Goal: Transaction & Acquisition: Book appointment/travel/reservation

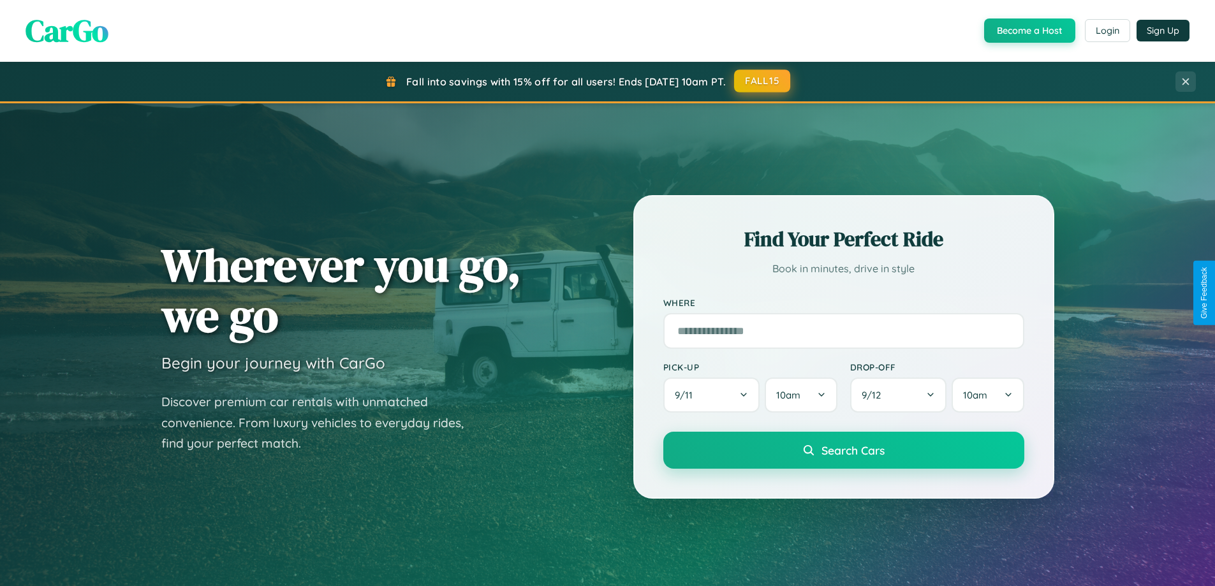
click at [763, 81] on button "FALL15" at bounding box center [762, 81] width 56 height 23
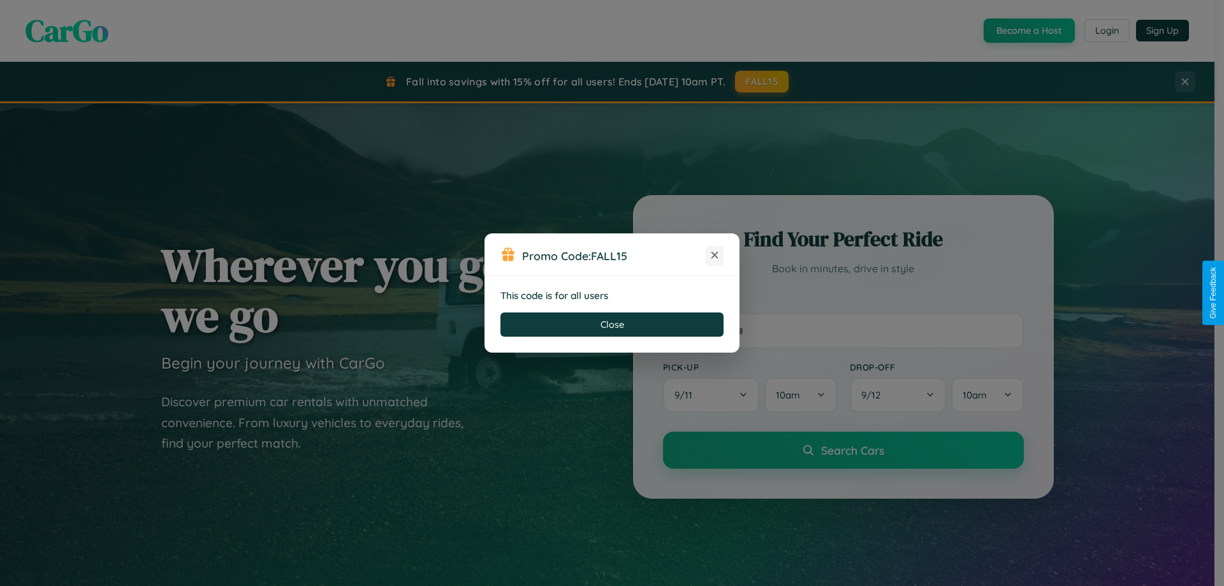
click at [715, 256] on icon at bounding box center [715, 255] width 13 height 13
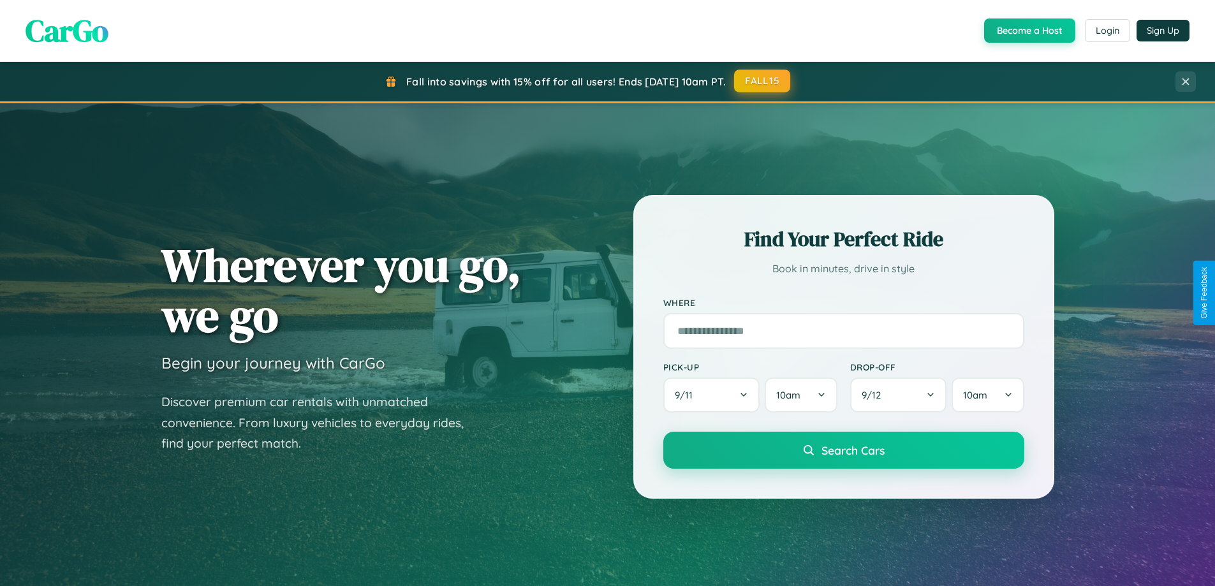
click at [763, 81] on button "FALL15" at bounding box center [762, 81] width 56 height 23
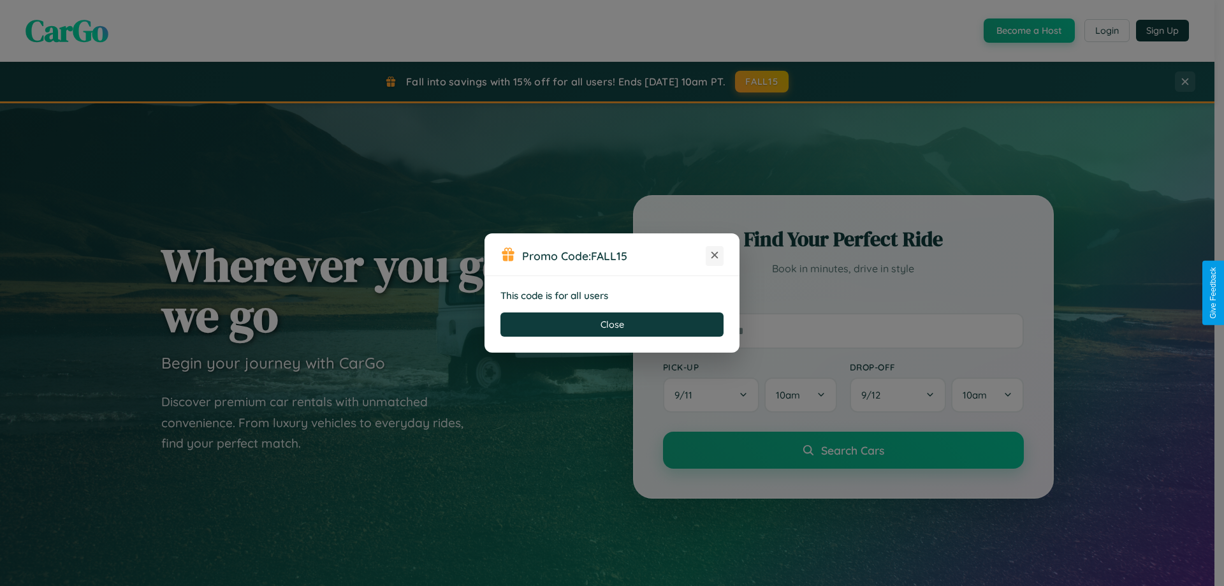
click at [715, 256] on icon at bounding box center [715, 255] width 13 height 13
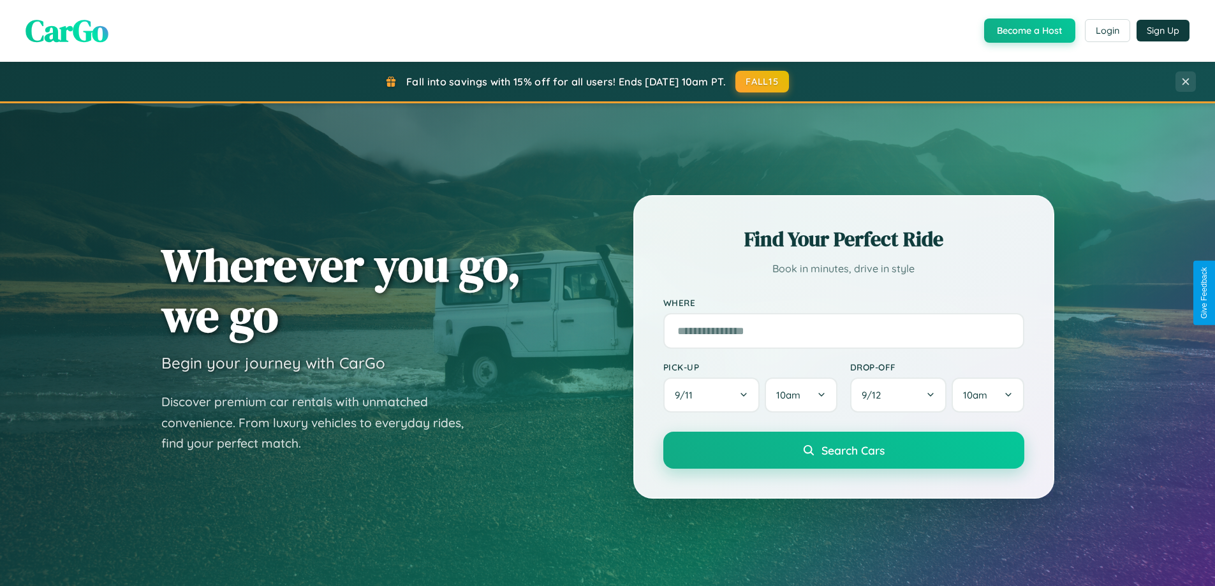
scroll to position [38, 0]
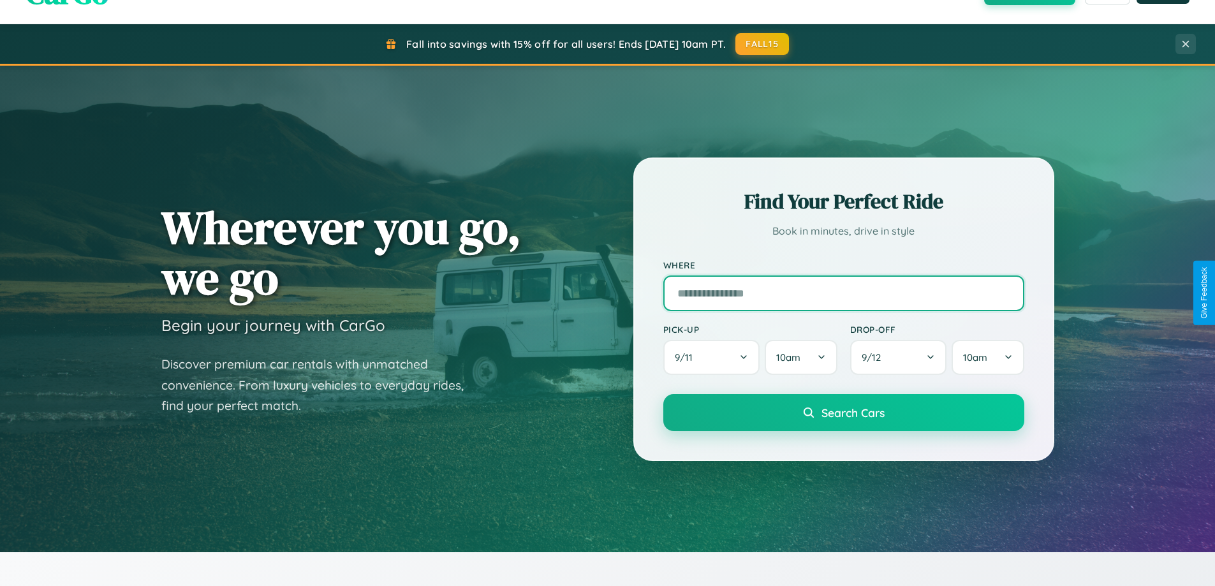
click at [843, 293] on input "text" at bounding box center [843, 294] width 361 height 36
type input "*********"
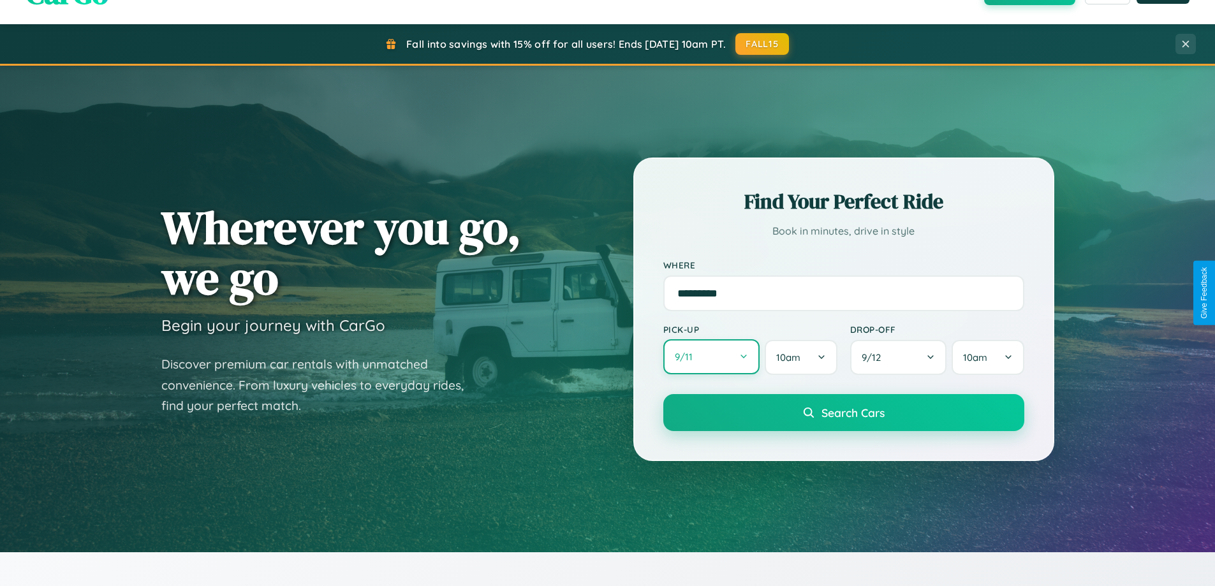
click at [711, 357] on button "9 / 11" at bounding box center [711, 356] width 97 height 35
select select "*"
select select "****"
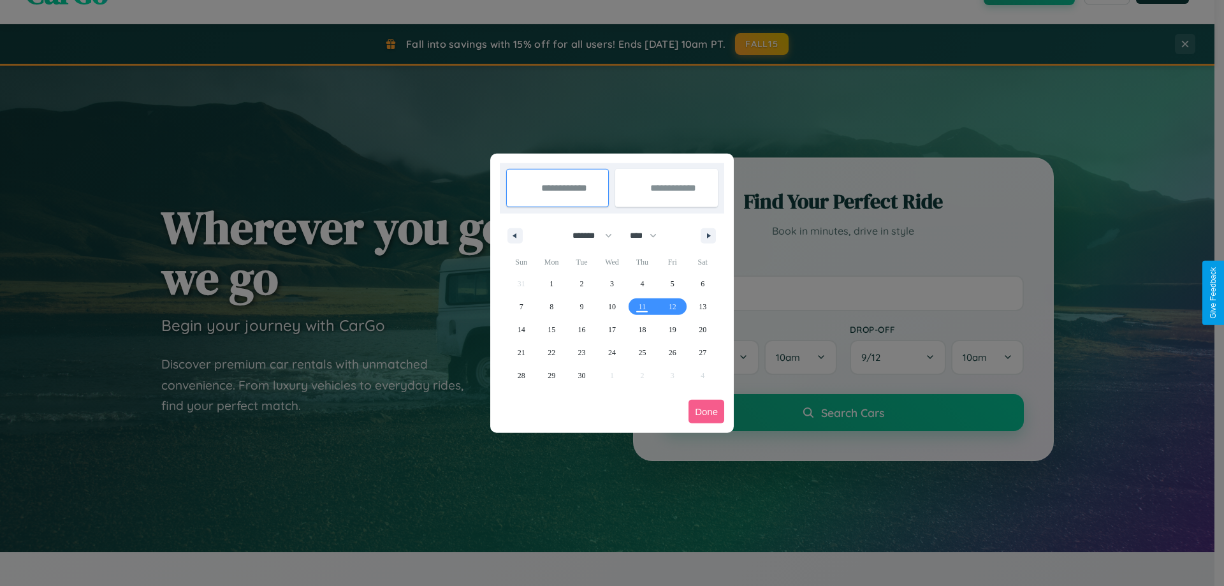
drag, startPoint x: 587, startPoint y: 235, endPoint x: 612, endPoint y: 256, distance: 32.7
click at [587, 235] on select "******* ******** ***** ***** *** **** **** ****** ********* ******* ******** **…" at bounding box center [590, 235] width 54 height 21
select select "*"
drag, startPoint x: 649, startPoint y: 235, endPoint x: 612, endPoint y: 256, distance: 42.2
click at [649, 235] on select "**** **** **** **** **** **** **** **** **** **** **** **** **** **** **** ****…" at bounding box center [643, 235] width 38 height 21
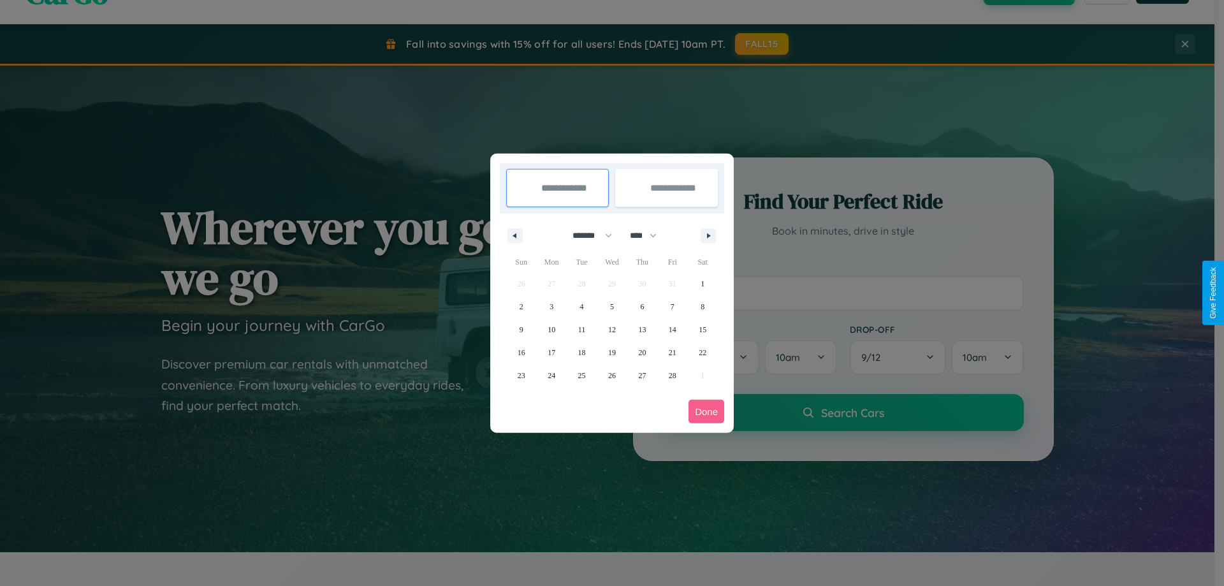
select select "****"
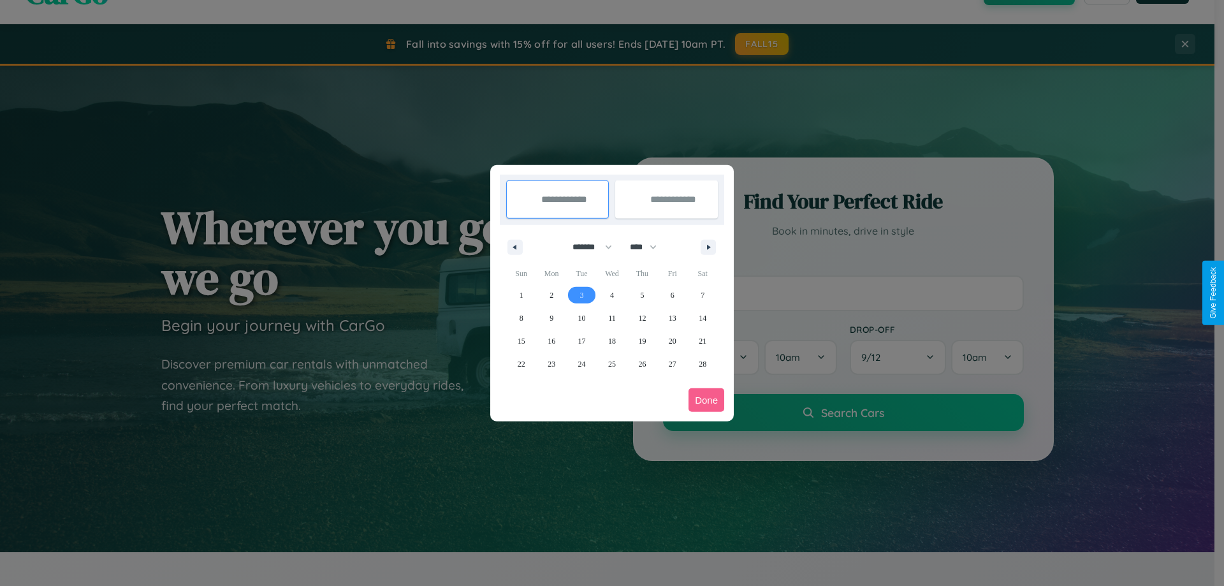
click at [582, 295] on span "3" at bounding box center [582, 295] width 4 height 23
type input "**********"
click at [582, 318] on span "10" at bounding box center [582, 318] width 8 height 23
type input "**********"
click at [707, 400] on button "Done" at bounding box center [707, 400] width 36 height 24
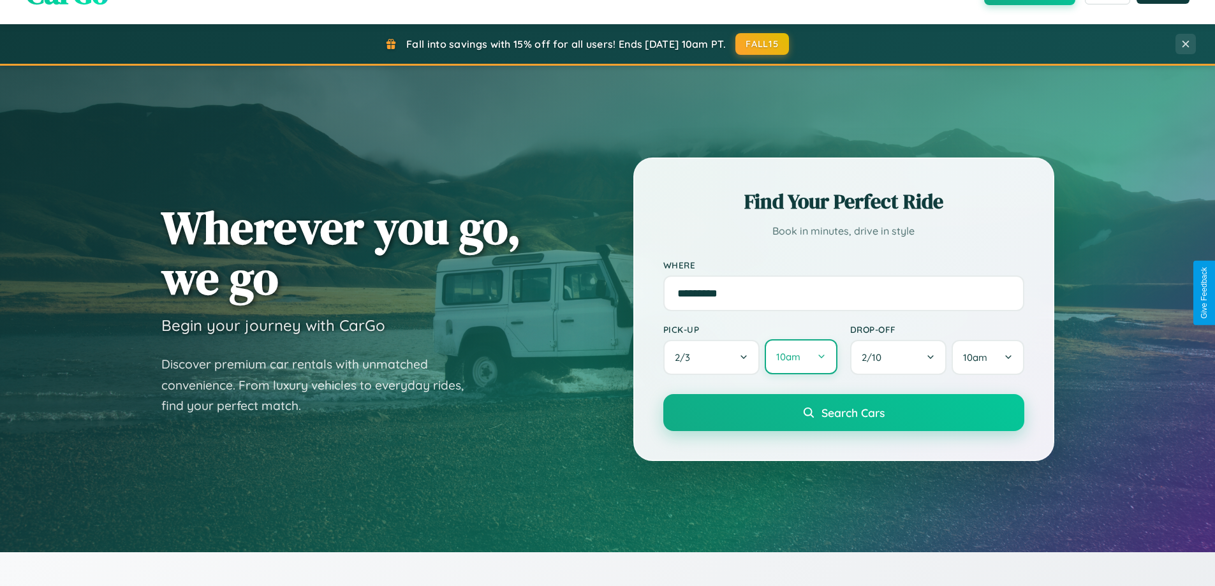
click at [800, 358] on button "10am" at bounding box center [801, 356] width 72 height 35
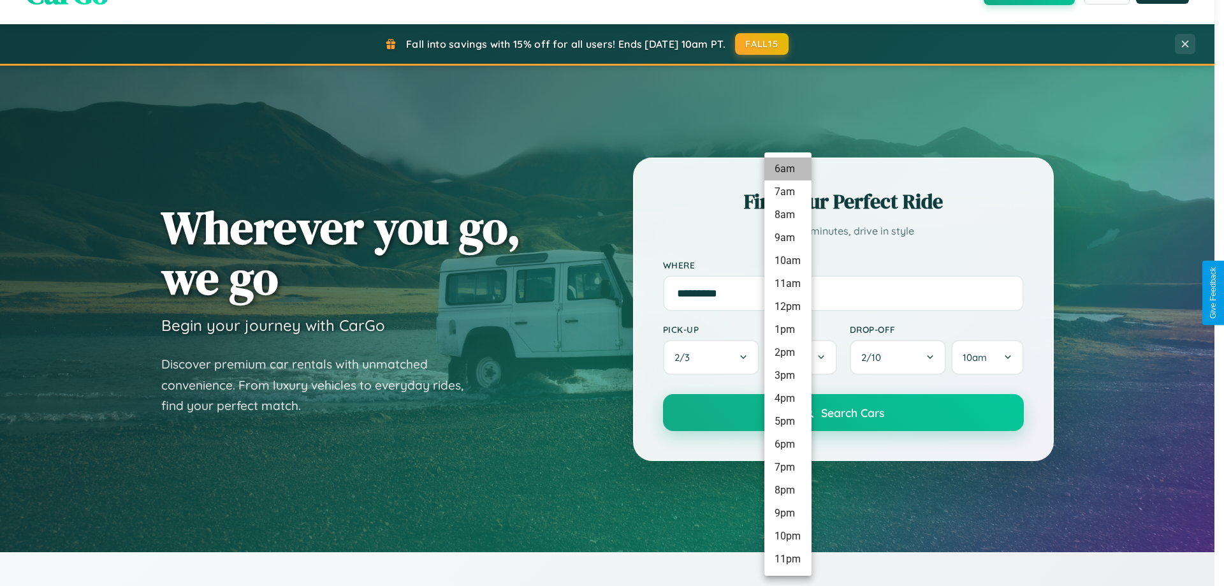
click at [788, 169] on li "6am" at bounding box center [788, 169] width 47 height 23
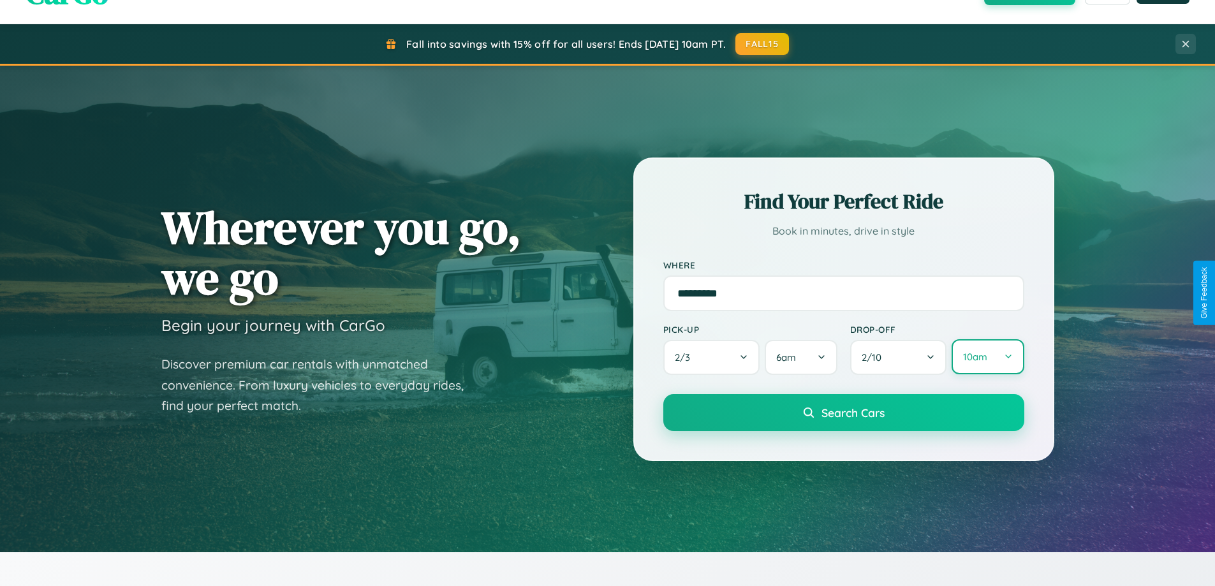
click at [987, 357] on button "10am" at bounding box center [988, 356] width 72 height 35
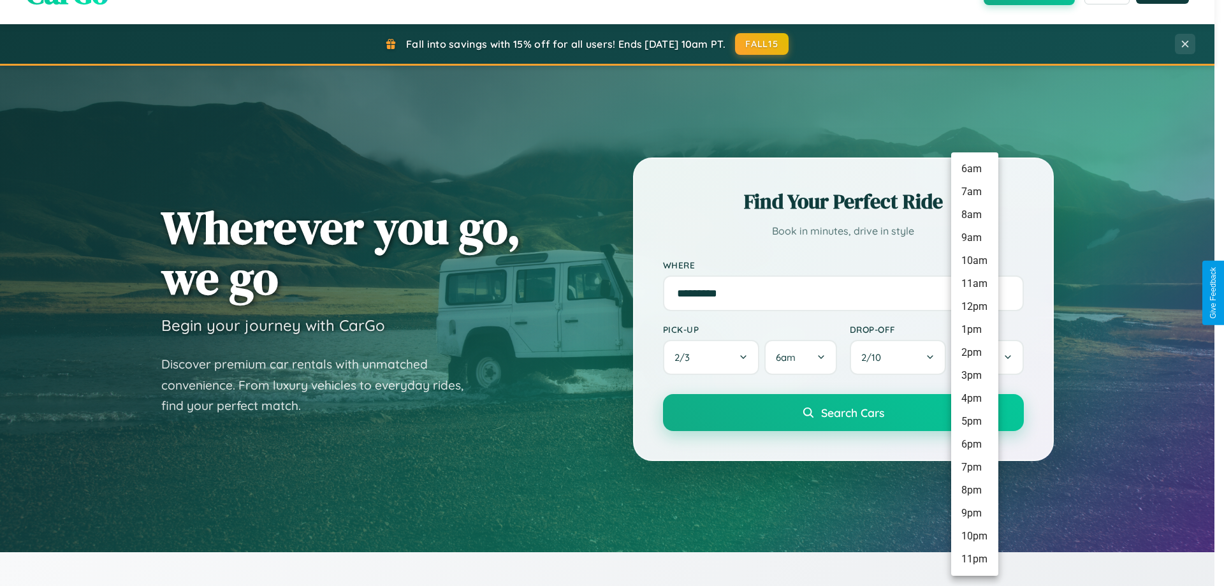
click at [974, 353] on li "2pm" at bounding box center [975, 352] width 47 height 23
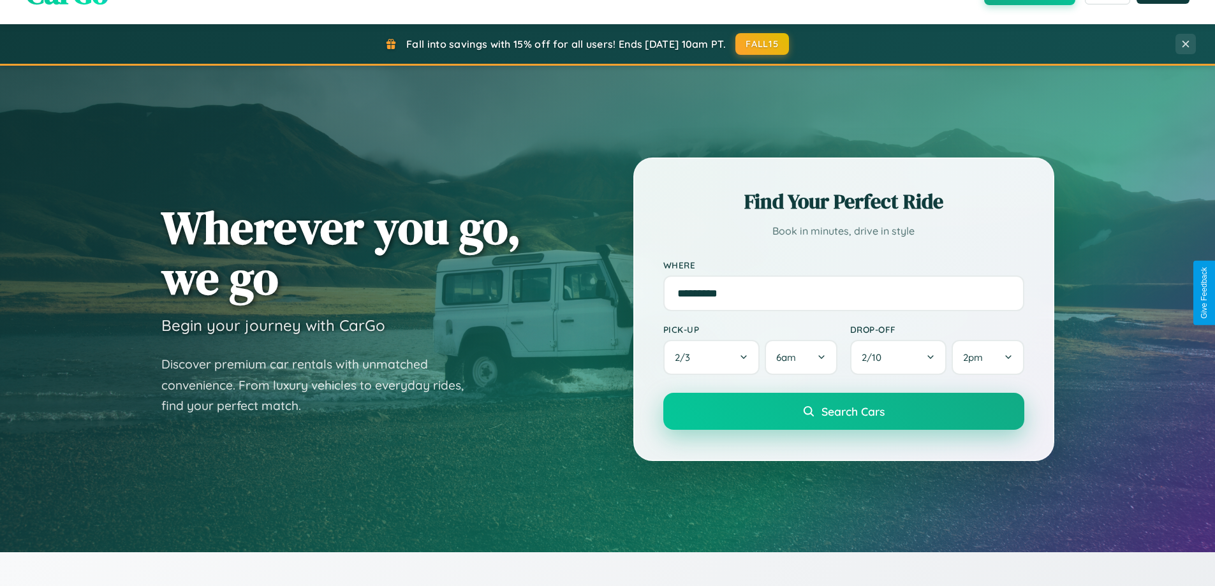
click at [843, 413] on span "Search Cars" at bounding box center [852, 411] width 63 height 14
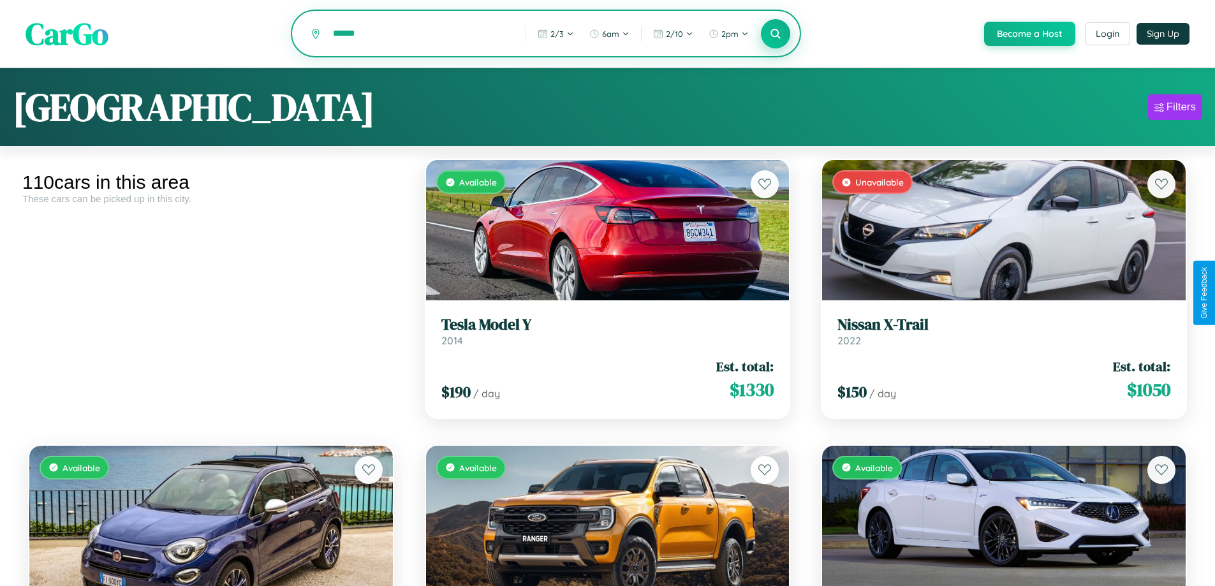
type input "******"
click at [775, 34] on icon at bounding box center [776, 33] width 12 height 12
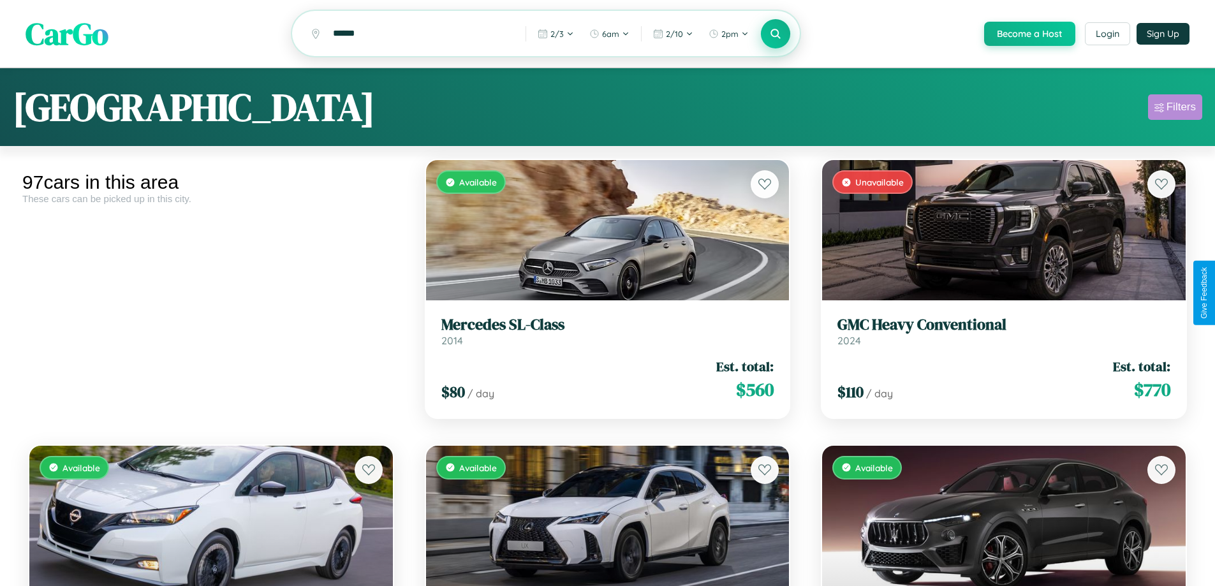
click at [1175, 109] on div "Filters" at bounding box center [1180, 107] width 29 height 13
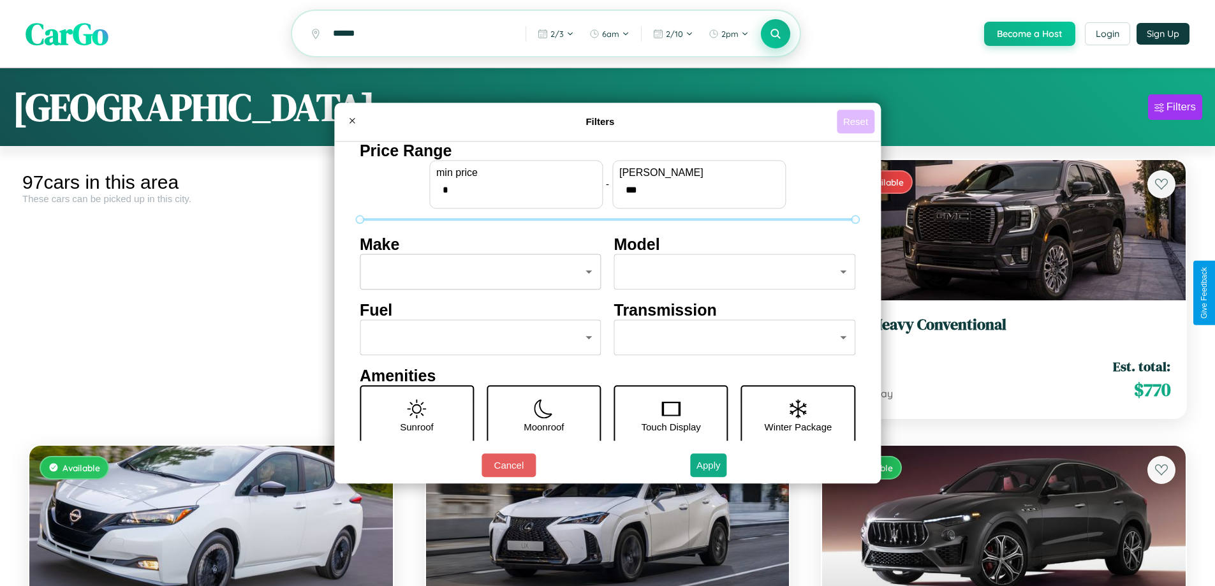
click at [857, 121] on button "Reset" at bounding box center [856, 122] width 38 height 24
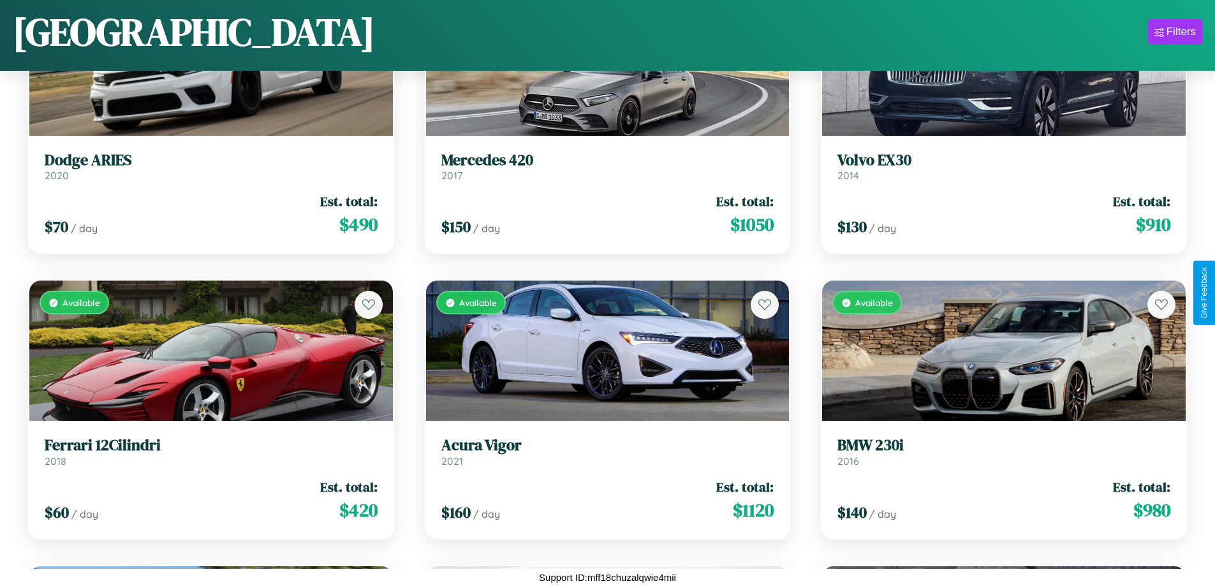
scroll to position [7033, 0]
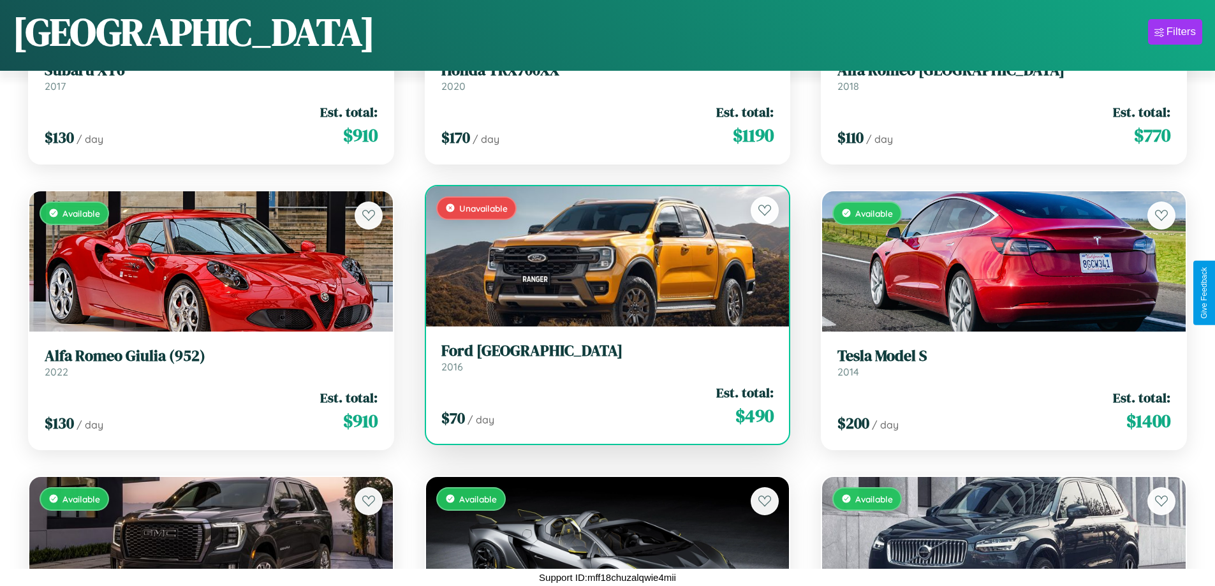
click at [602, 357] on h3 "Ford Granada" at bounding box center [607, 351] width 333 height 18
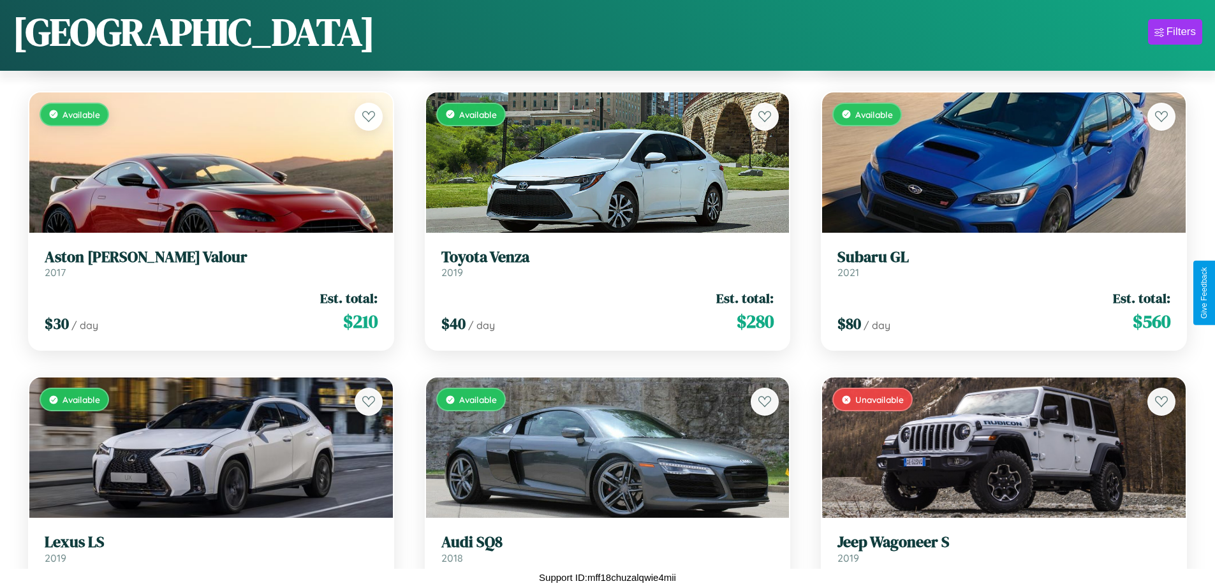
scroll to position [179, 0]
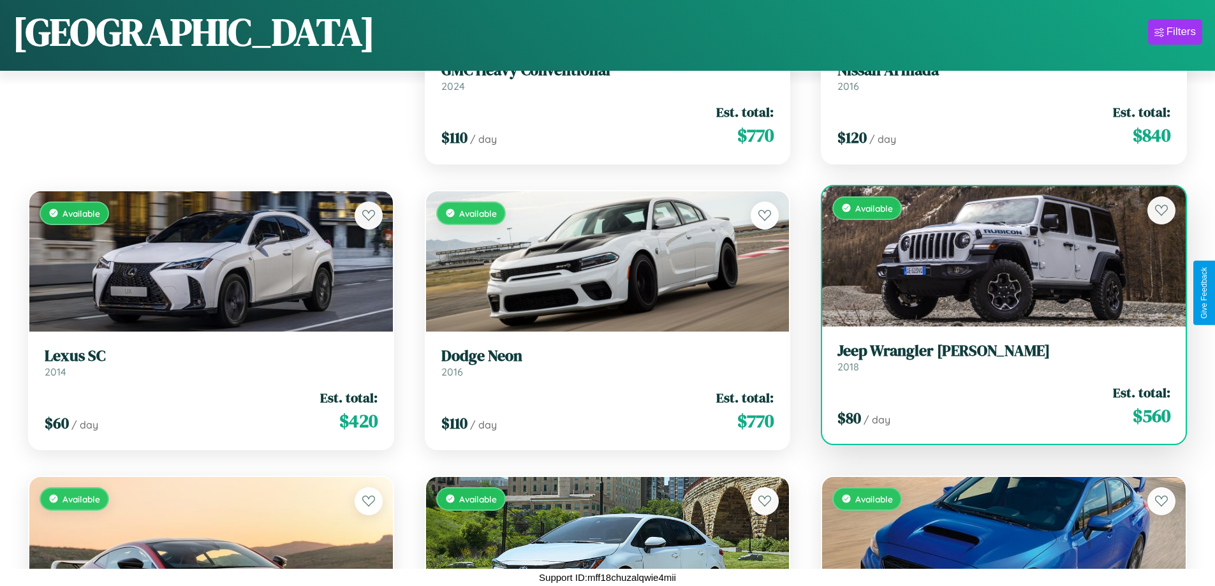
click at [996, 362] on link "Jeep Wrangler JK 2018" at bounding box center [1003, 357] width 333 height 31
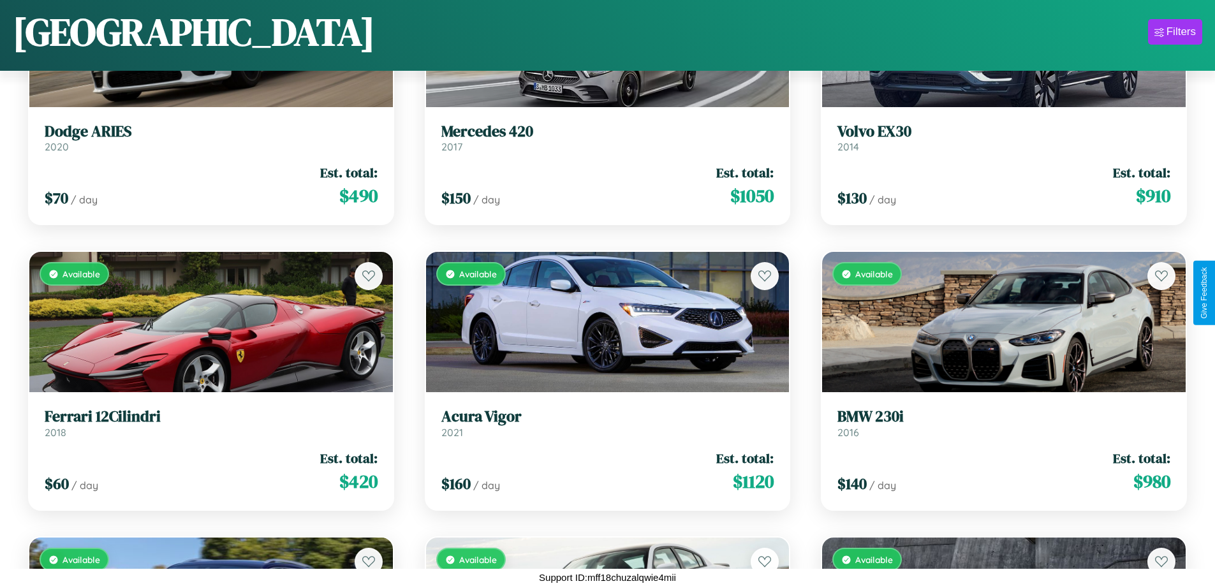
scroll to position [3606, 0]
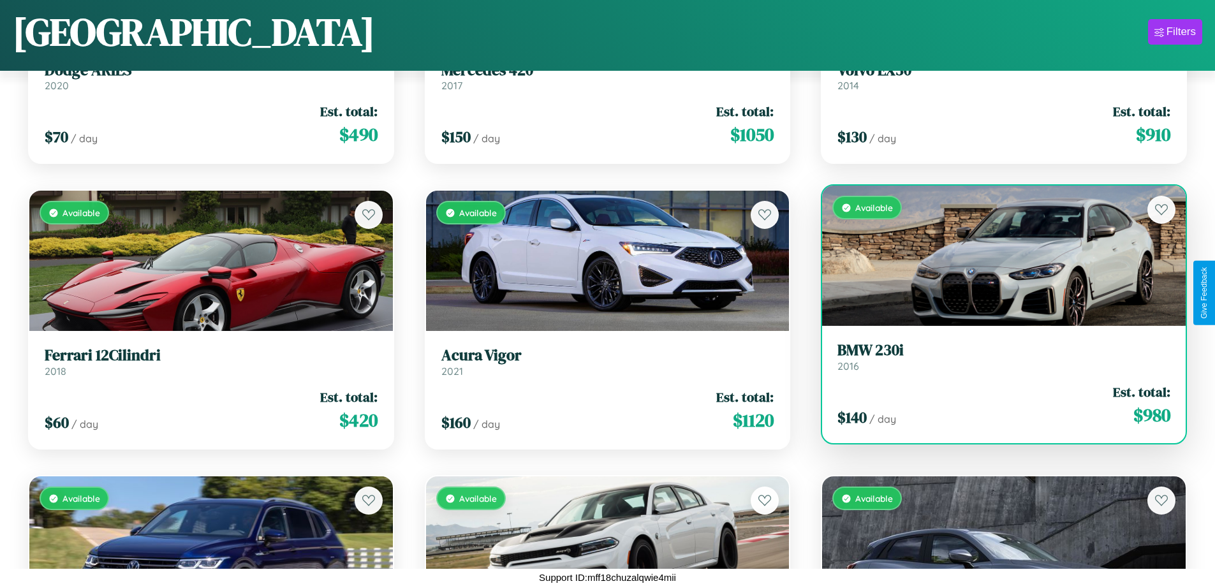
click at [996, 261] on div "Available" at bounding box center [1004, 256] width 364 height 140
click at [996, 256] on div "Available" at bounding box center [1004, 256] width 364 height 140
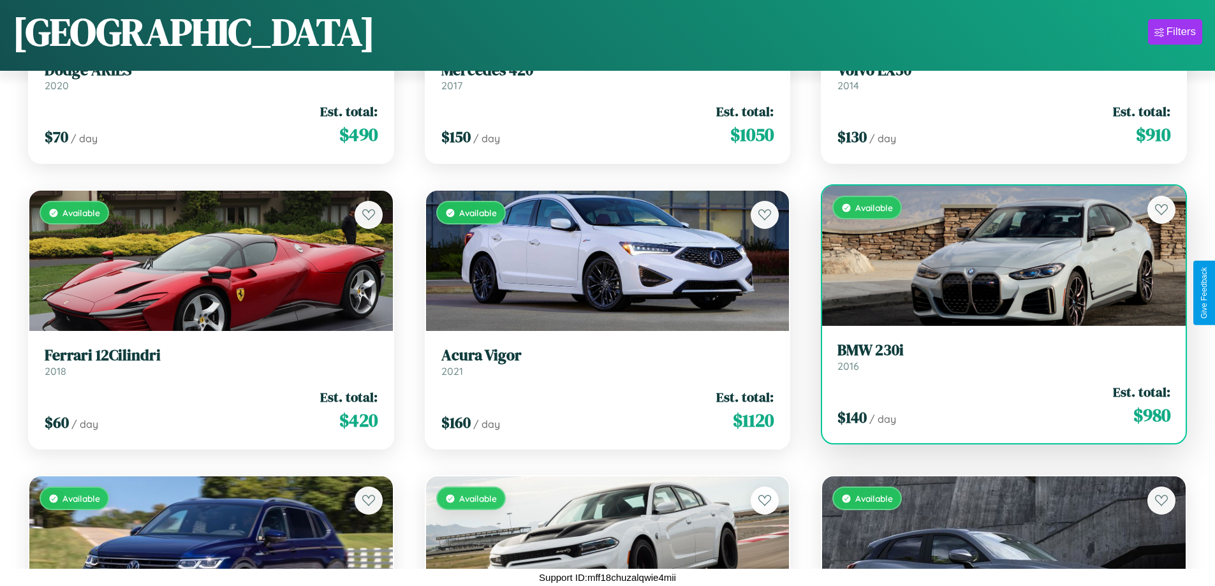
click at [996, 256] on div "Available" at bounding box center [1004, 256] width 364 height 140
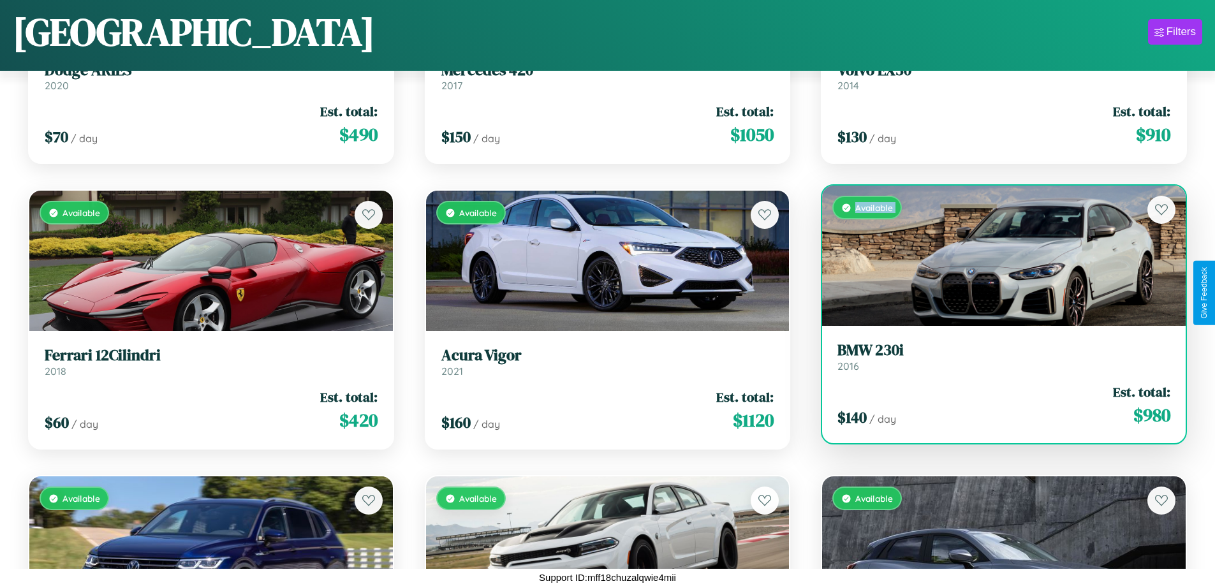
click at [996, 256] on div "Available" at bounding box center [1004, 256] width 364 height 140
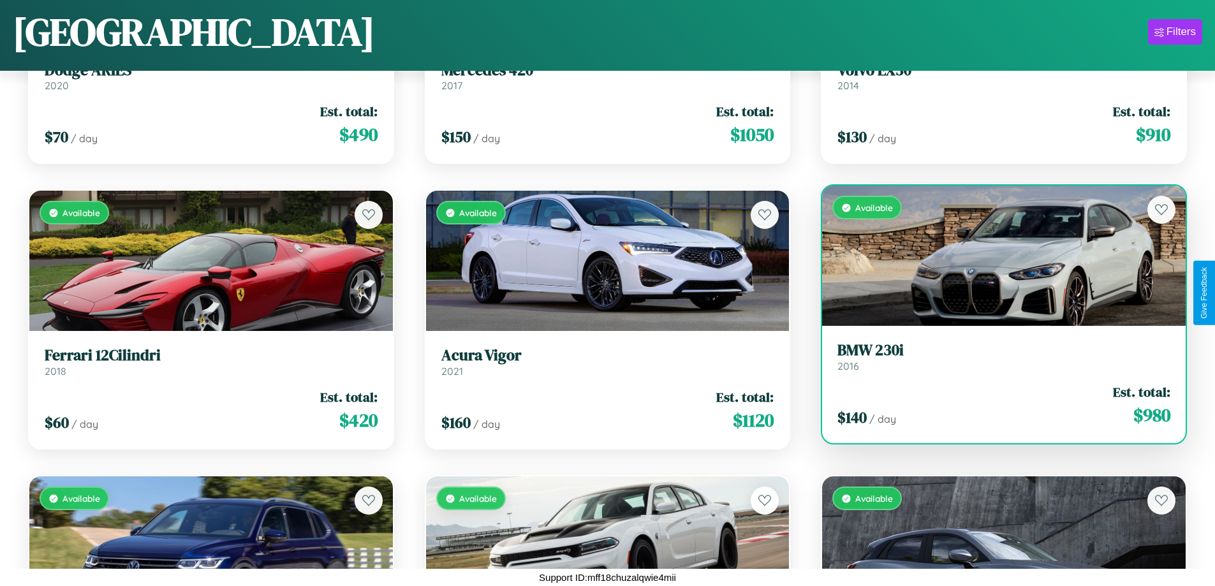
click at [996, 256] on div "Available" at bounding box center [1004, 256] width 364 height 140
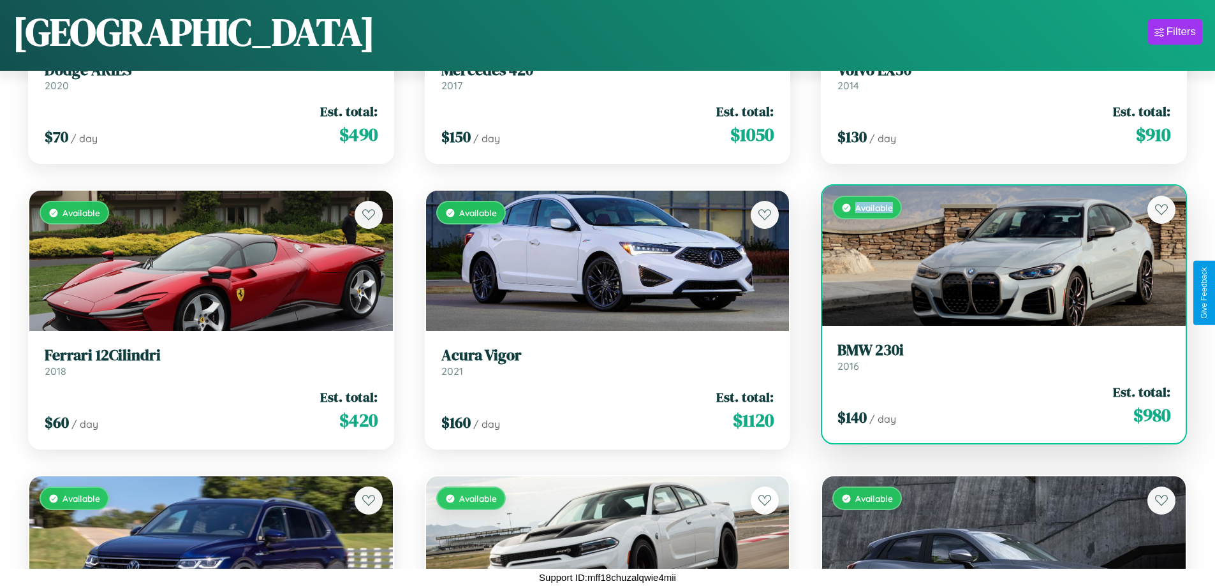
click at [996, 256] on div "Available" at bounding box center [1004, 256] width 364 height 140
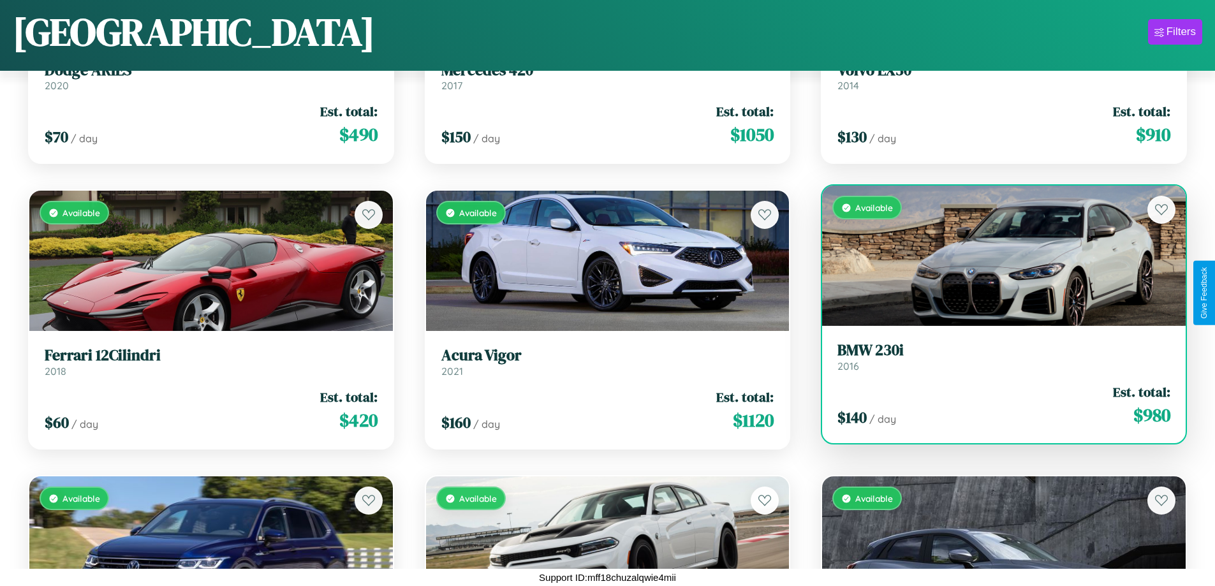
click at [996, 356] on h3 "BMW 230i" at bounding box center [1003, 350] width 333 height 18
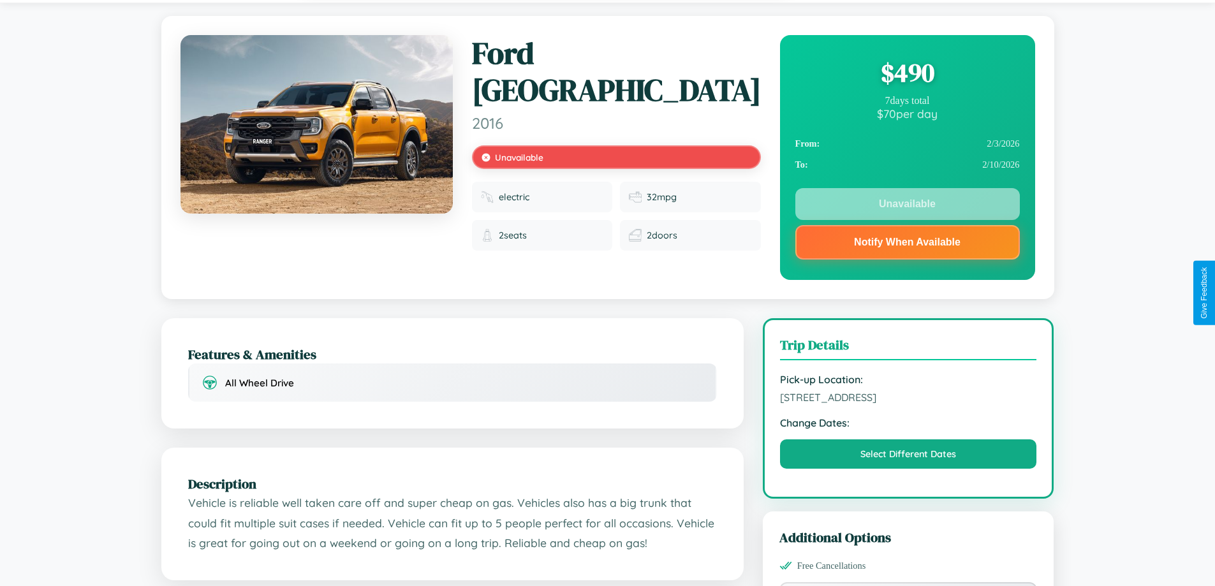
scroll to position [171, 0]
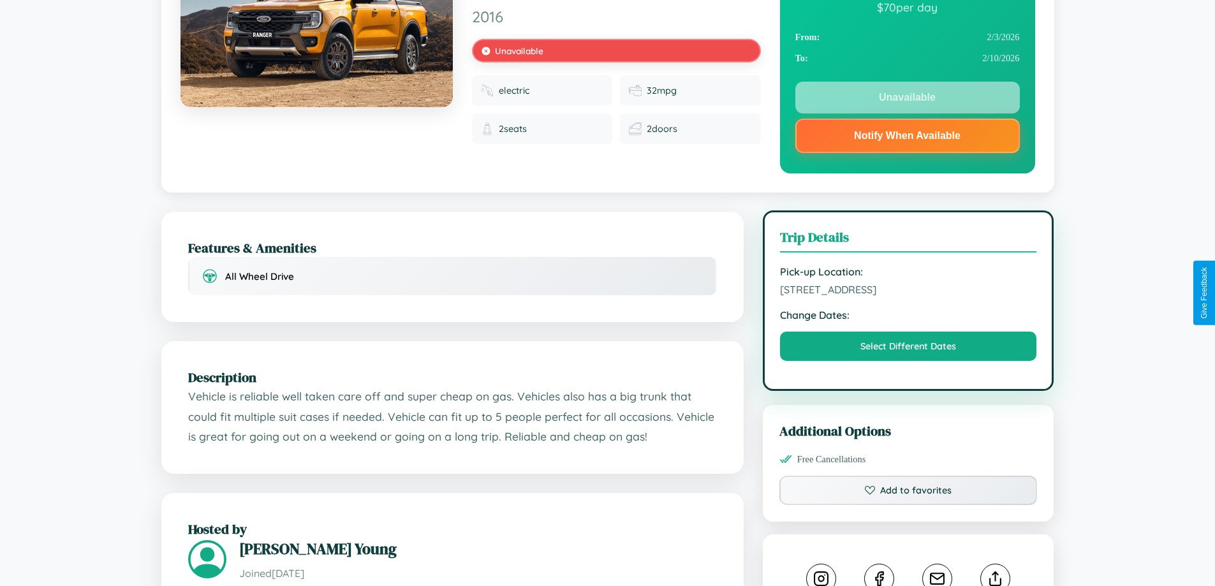
click at [908, 293] on span "332 High Street Vienna 91044 Austria" at bounding box center [908, 289] width 257 height 13
click at [908, 291] on span "332 High Street Vienna 91044 Austria" at bounding box center [908, 289] width 257 height 13
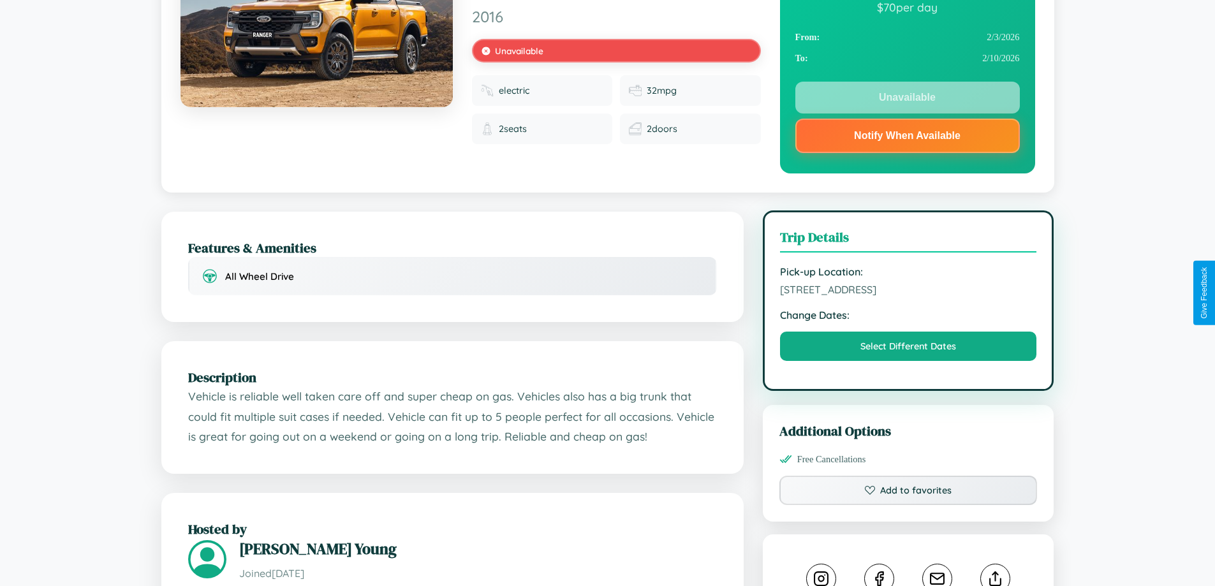
click at [908, 291] on span "332 High Street Vienna 91044 Austria" at bounding box center [908, 289] width 257 height 13
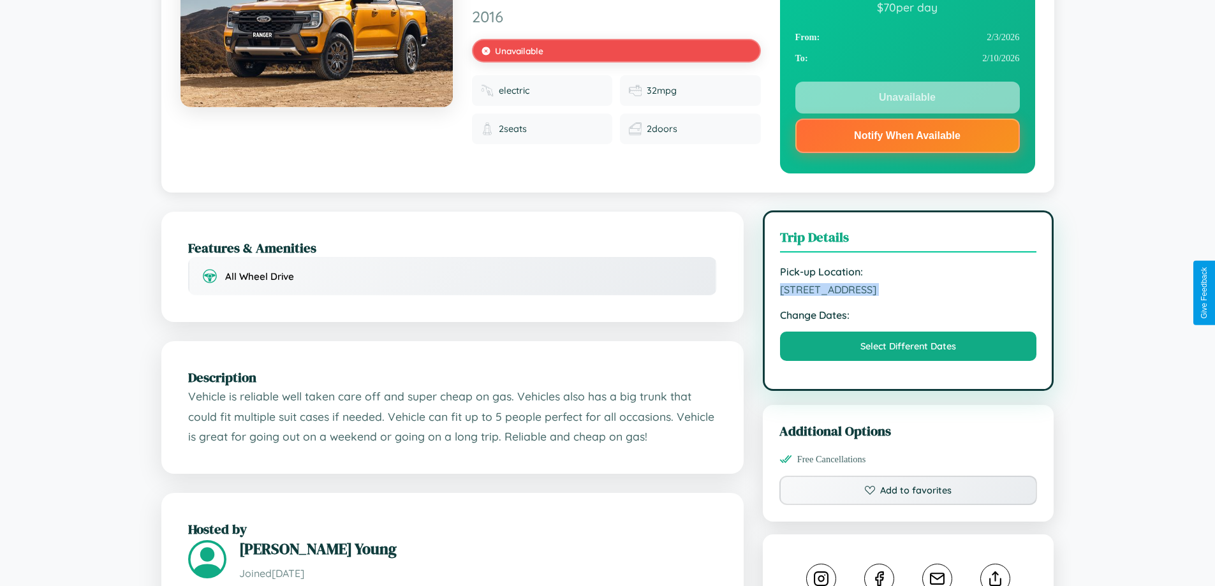
click at [908, 291] on span "332 High Street Vienna 91044 Austria" at bounding box center [908, 289] width 257 height 13
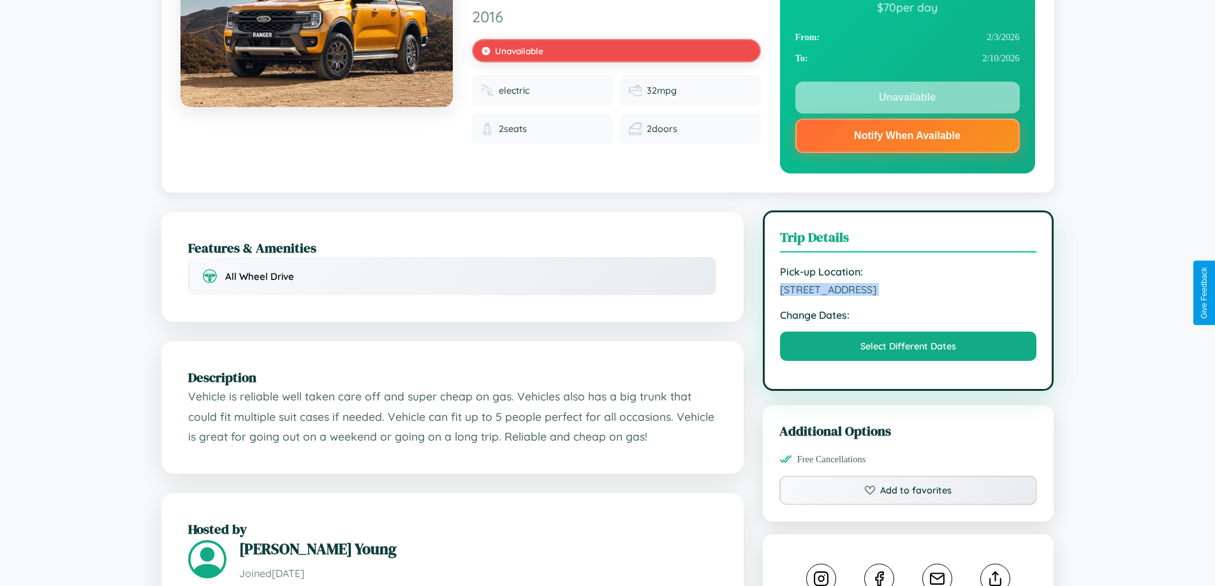
click at [908, 291] on span "332 High Street Vienna 91044 Austria" at bounding box center [908, 289] width 257 height 13
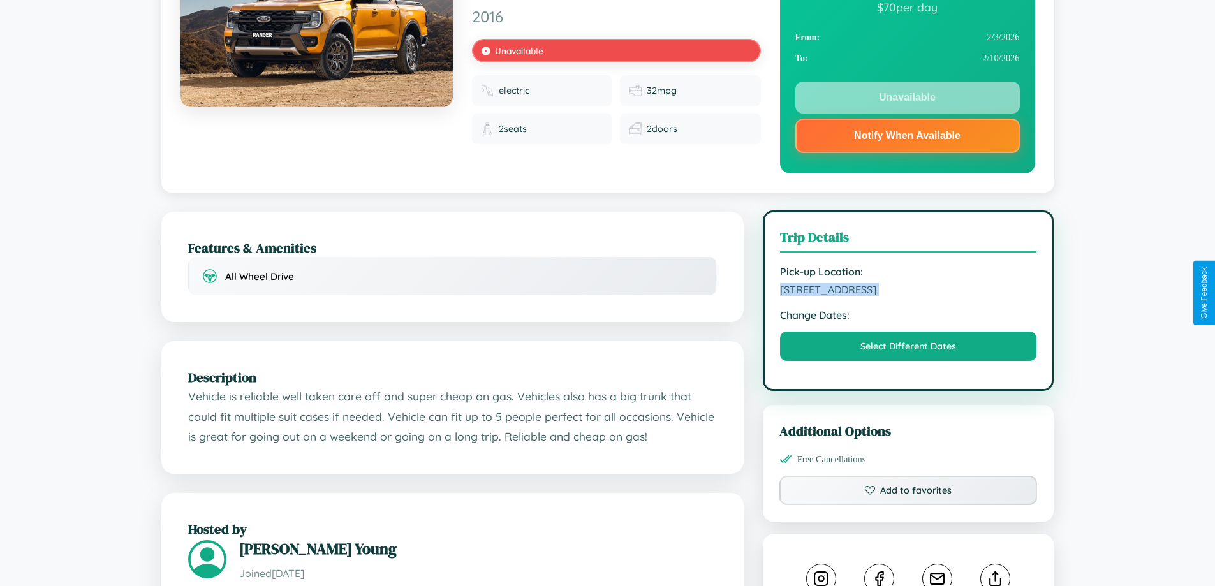
click at [908, 291] on span "332 High Street Vienna 91044 Austria" at bounding box center [908, 289] width 257 height 13
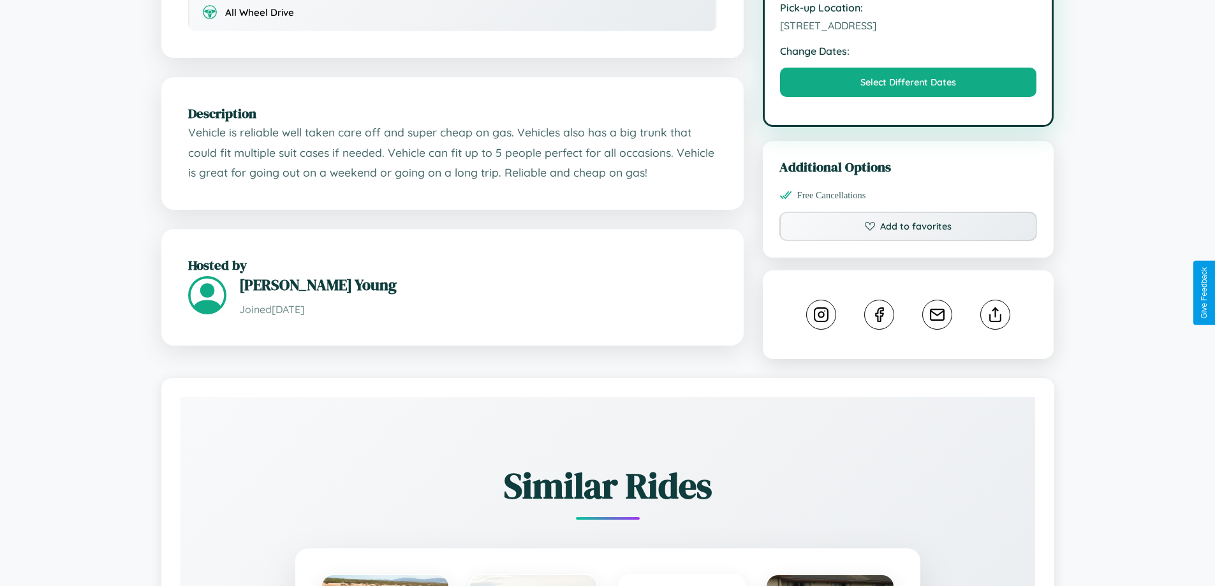
scroll to position [459, 0]
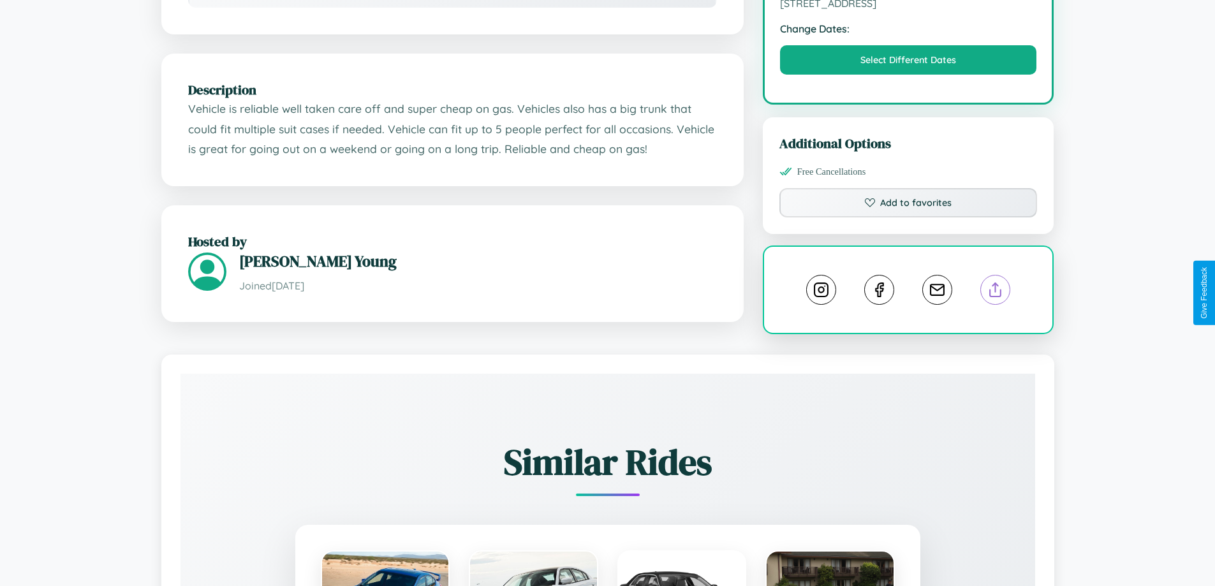
click at [996, 291] on line at bounding box center [996, 287] width 0 height 9
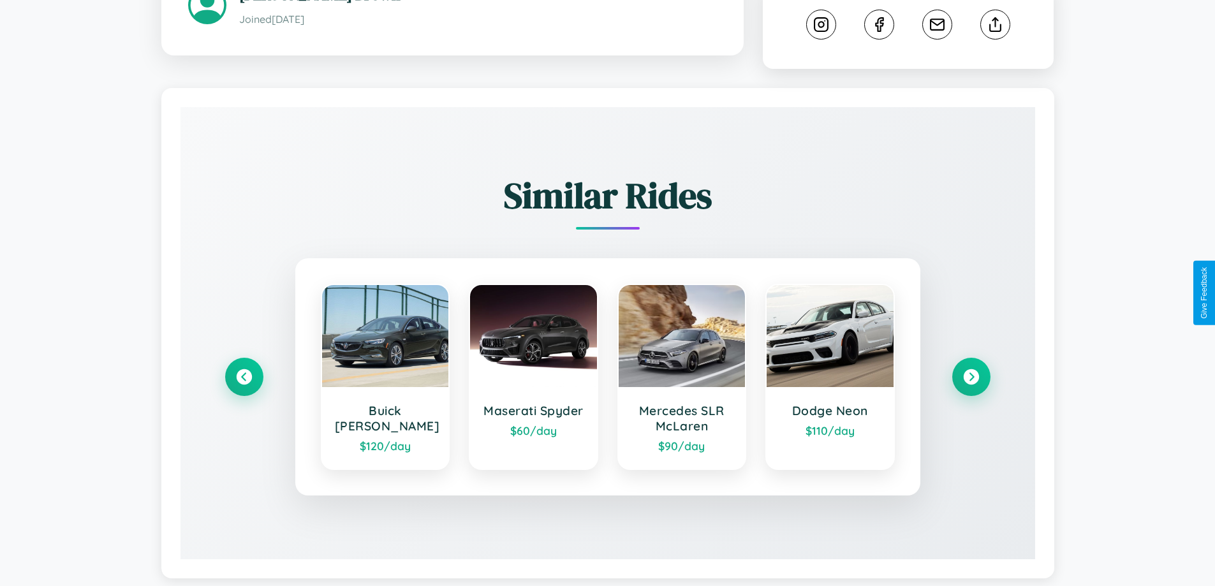
scroll to position [710, 0]
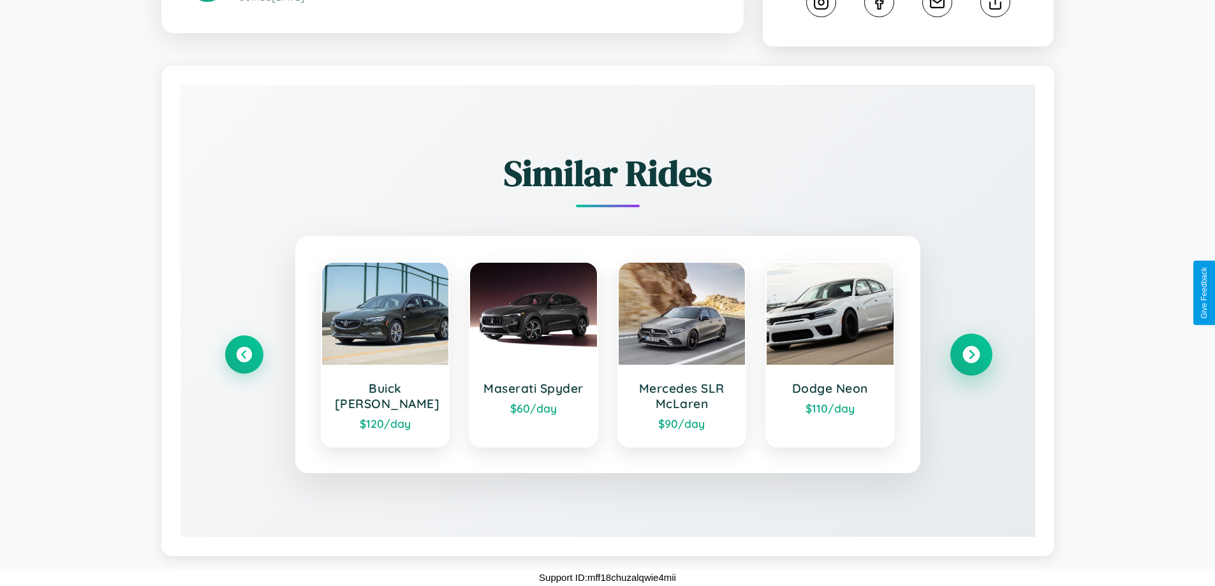
click at [971, 355] on icon at bounding box center [970, 354] width 17 height 17
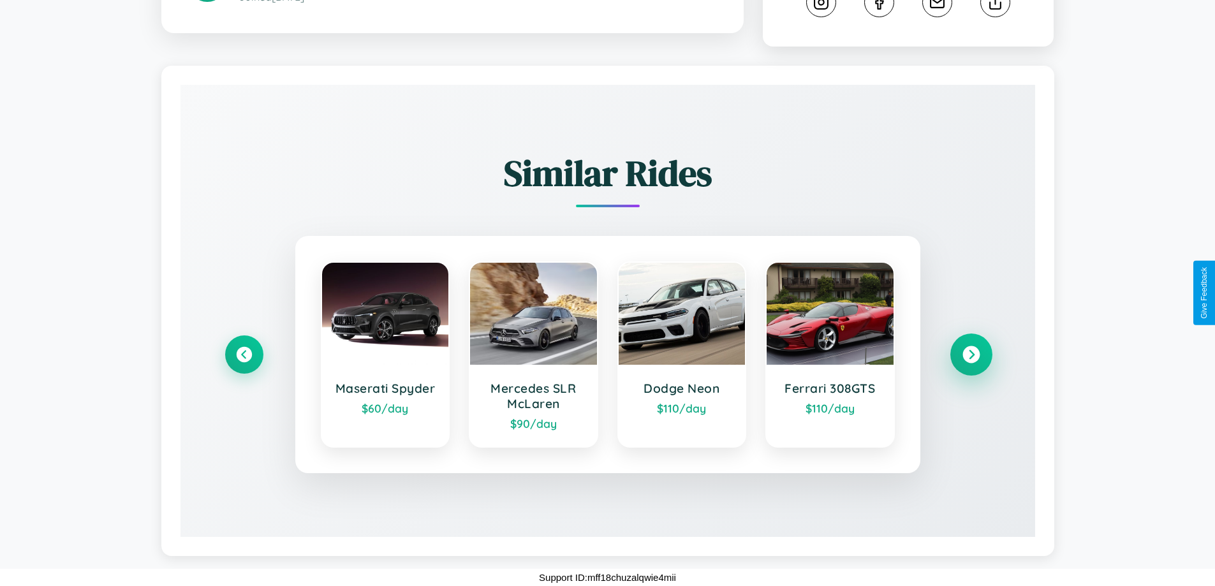
click at [971, 355] on icon at bounding box center [970, 354] width 17 height 17
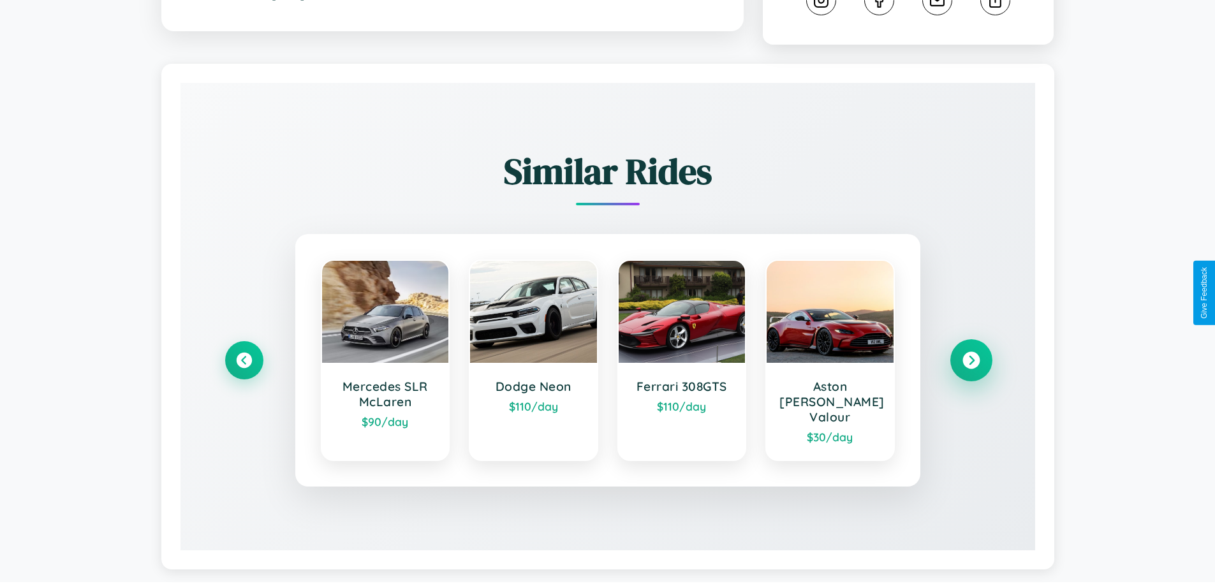
click at [971, 355] on icon at bounding box center [970, 360] width 17 height 17
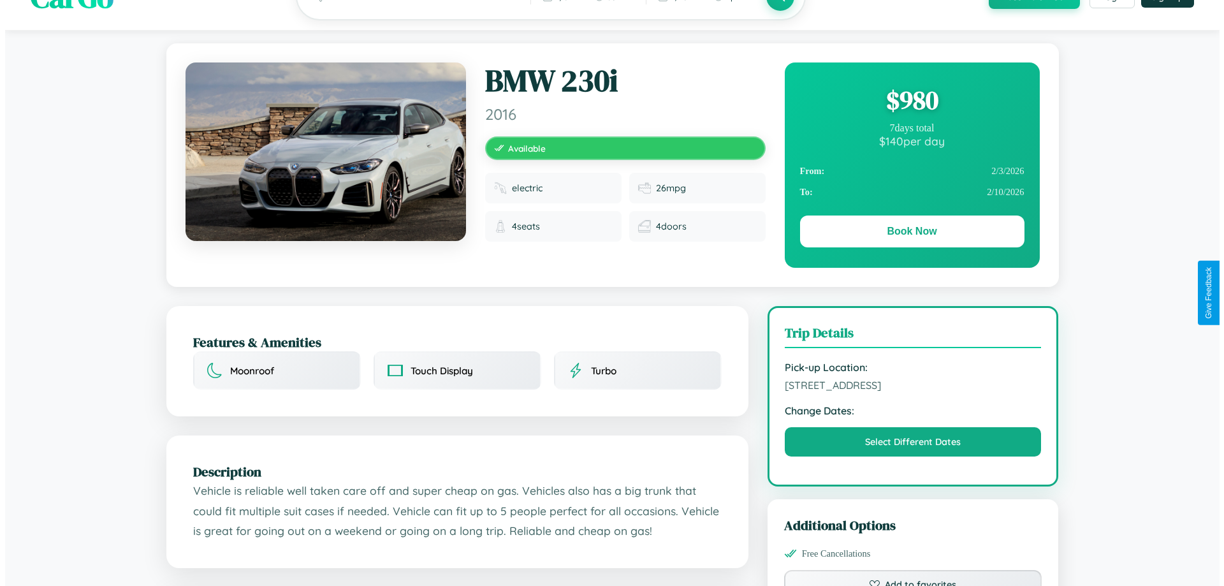
scroll to position [0, 0]
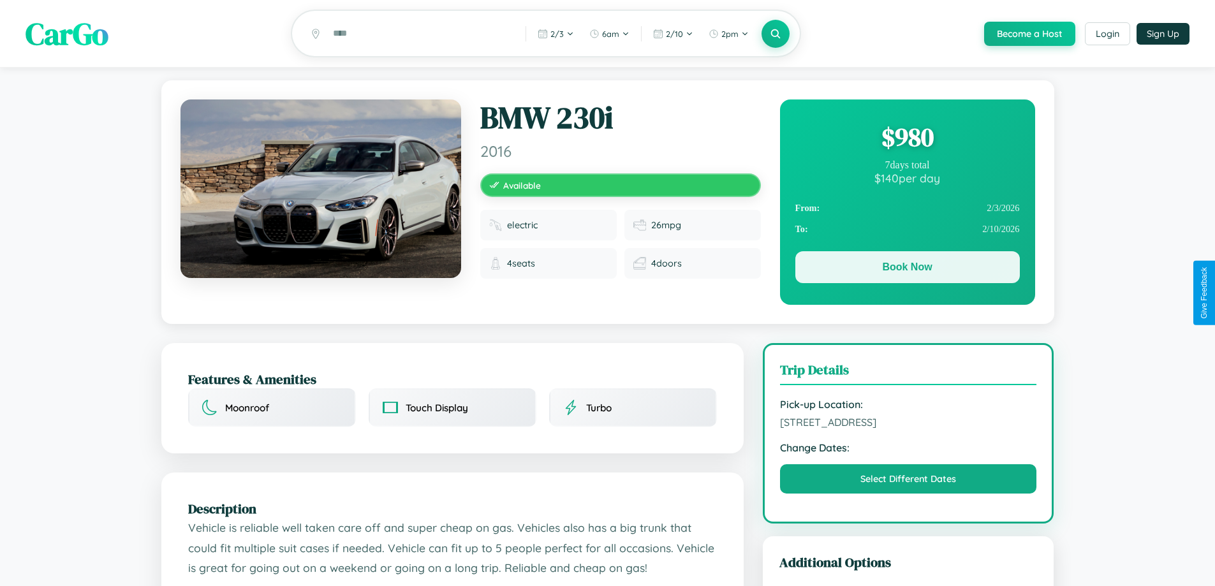
click at [907, 270] on button "Book Now" at bounding box center [907, 267] width 224 height 32
